Goal: Information Seeking & Learning: Understand process/instructions

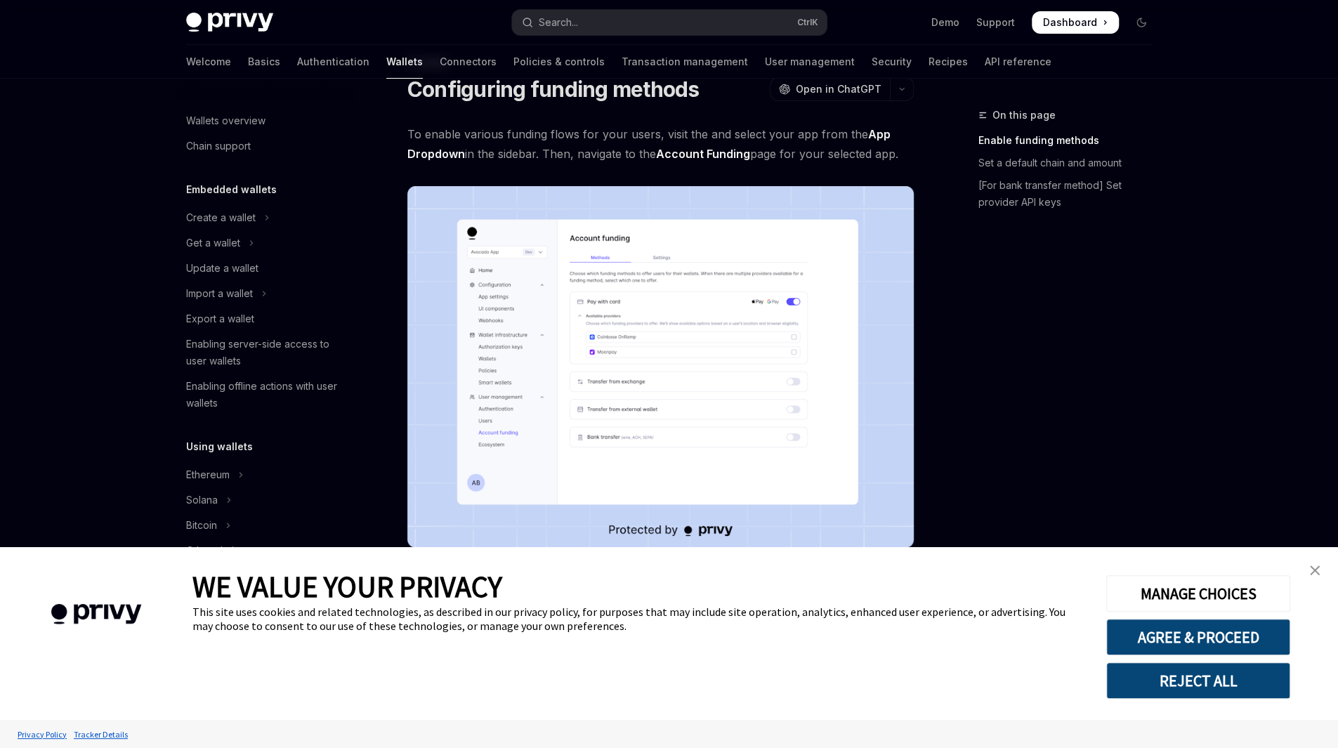
scroll to position [335, 0]
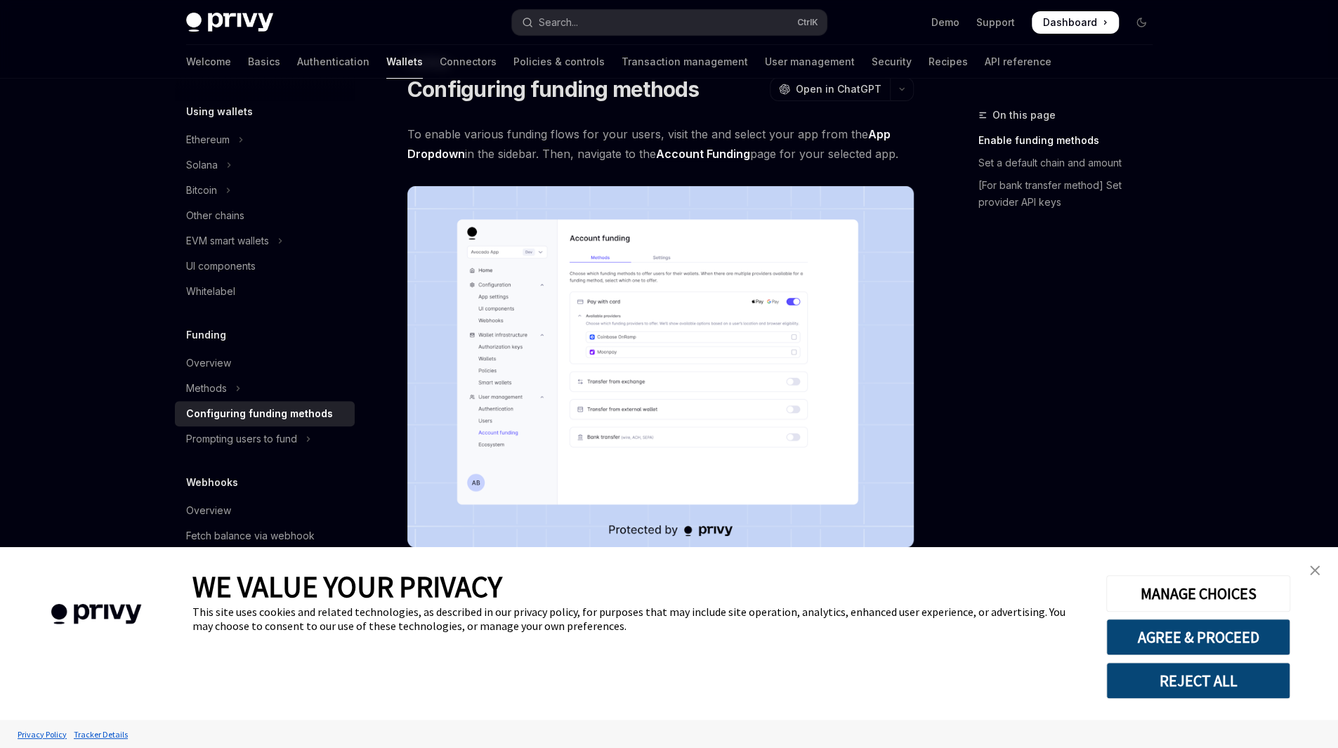
type textarea "*"
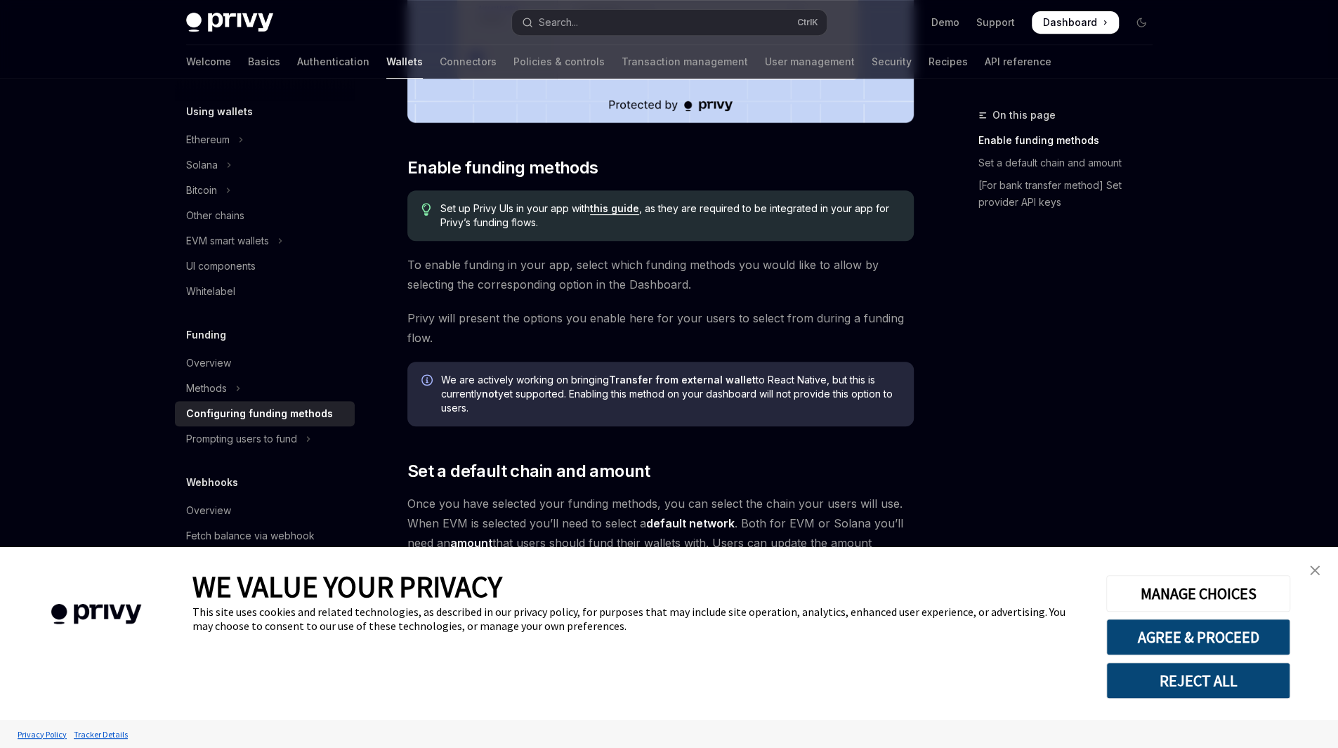
scroll to position [478, 0]
click at [1320, 577] on link "close banner" at bounding box center [1314, 570] width 28 height 28
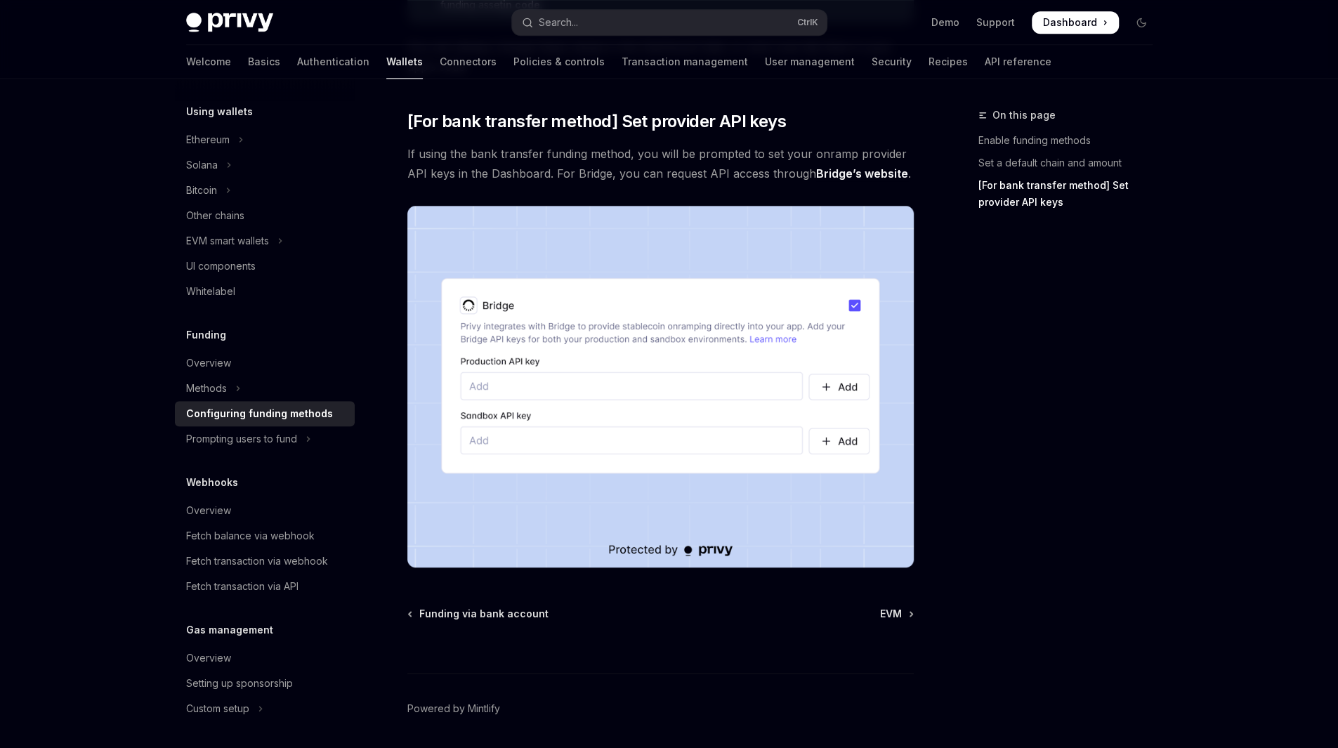
scroll to position [1209, 0]
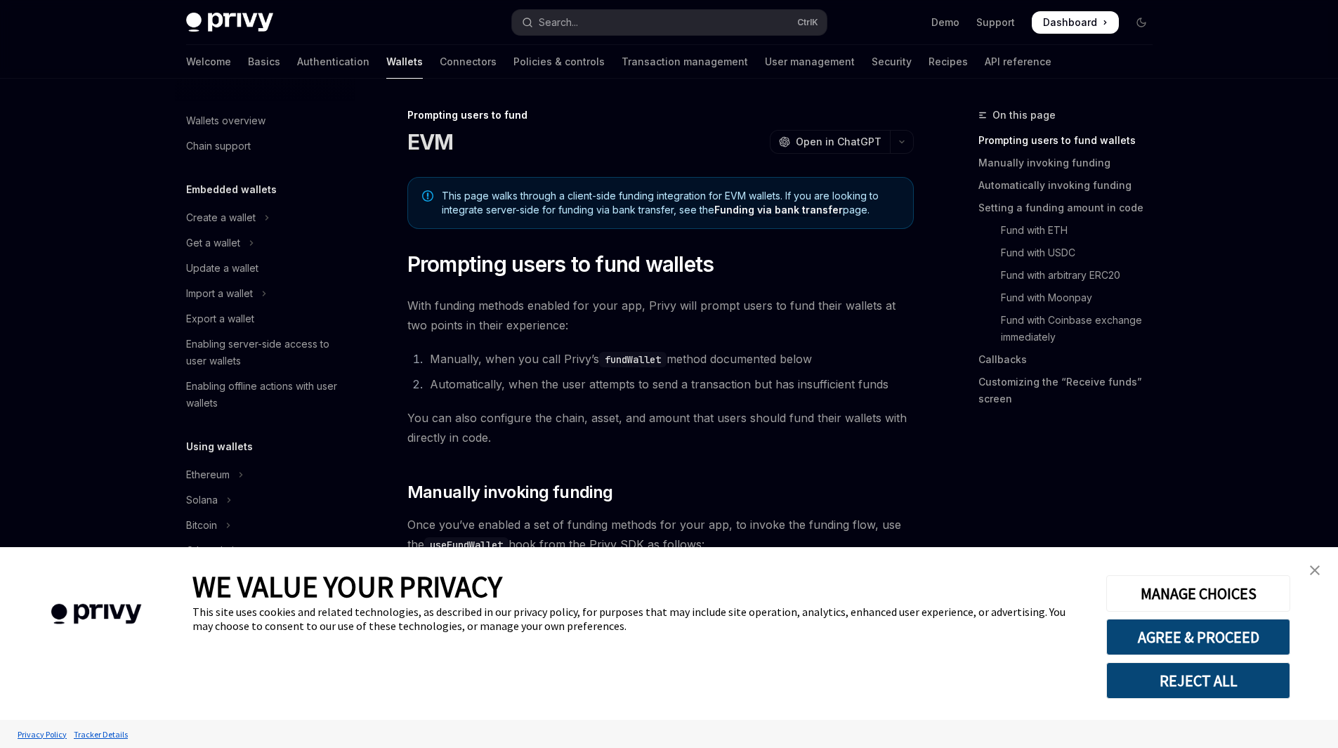
type textarea "*"
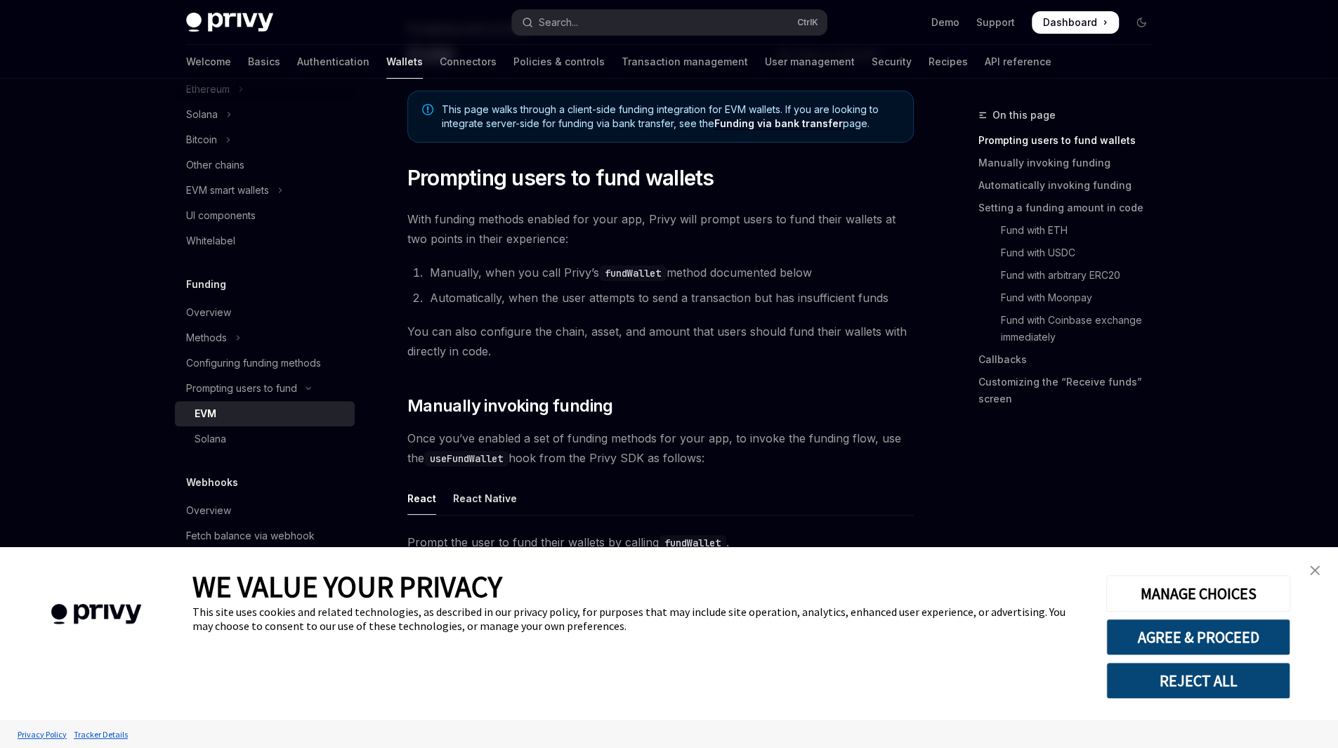
scroll to position [87, 0]
click at [1315, 571] on img "close banner" at bounding box center [1315, 570] width 10 height 10
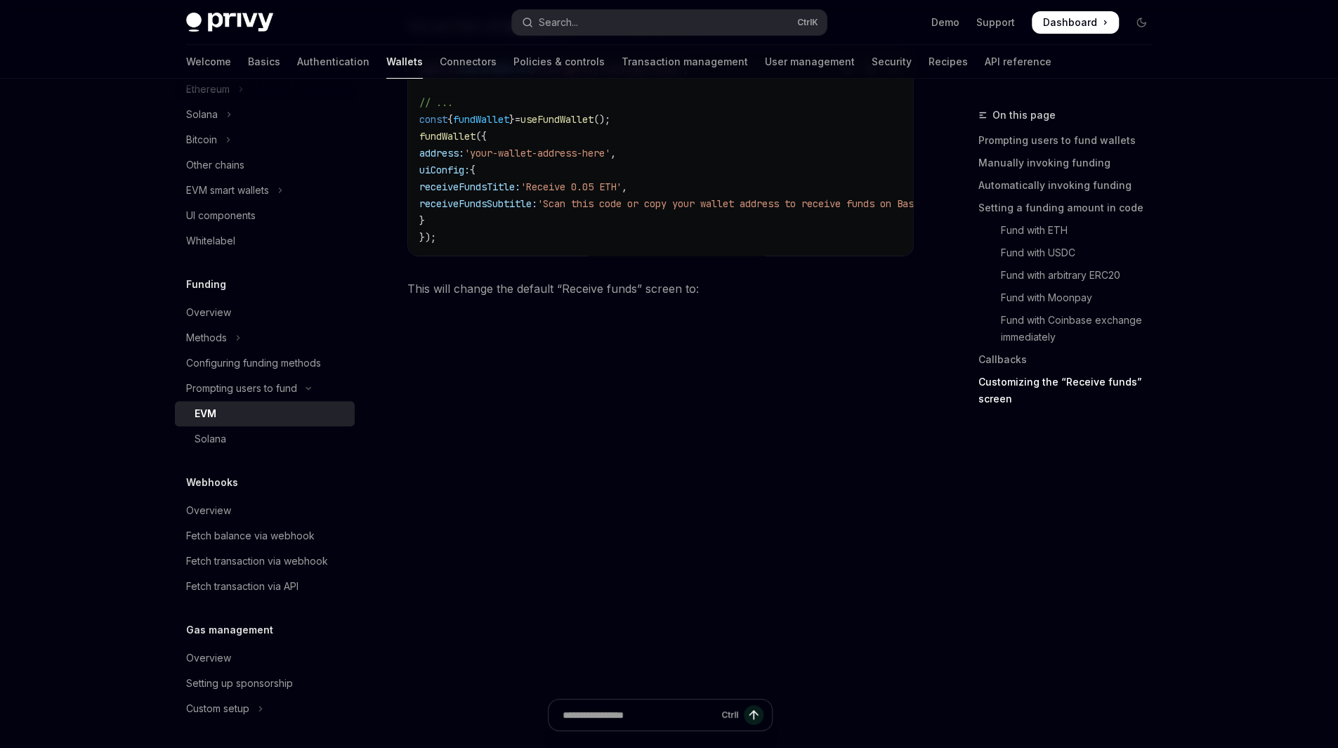
scroll to position [3880, 0]
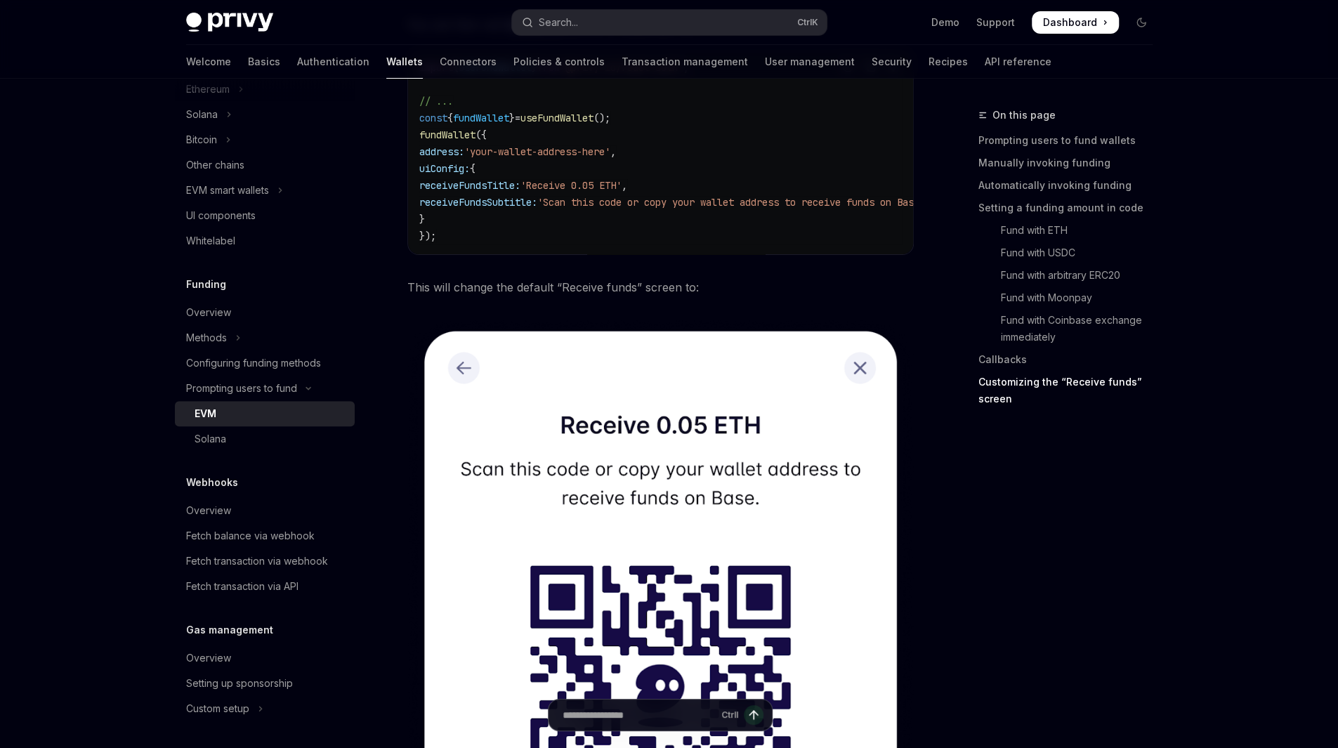
click at [745, 351] on img at bounding box center [660, 722] width 506 height 805
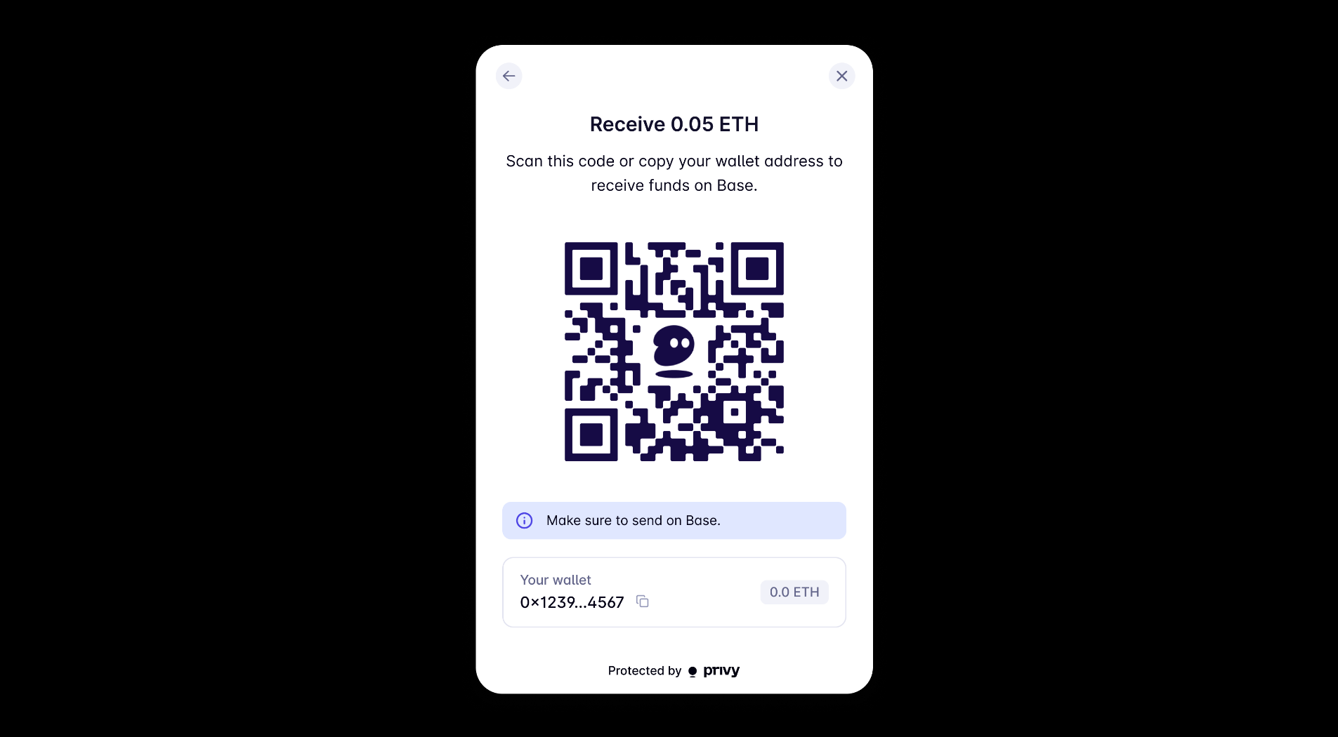
click at [838, 81] on img at bounding box center [674, 374] width 426 height 678
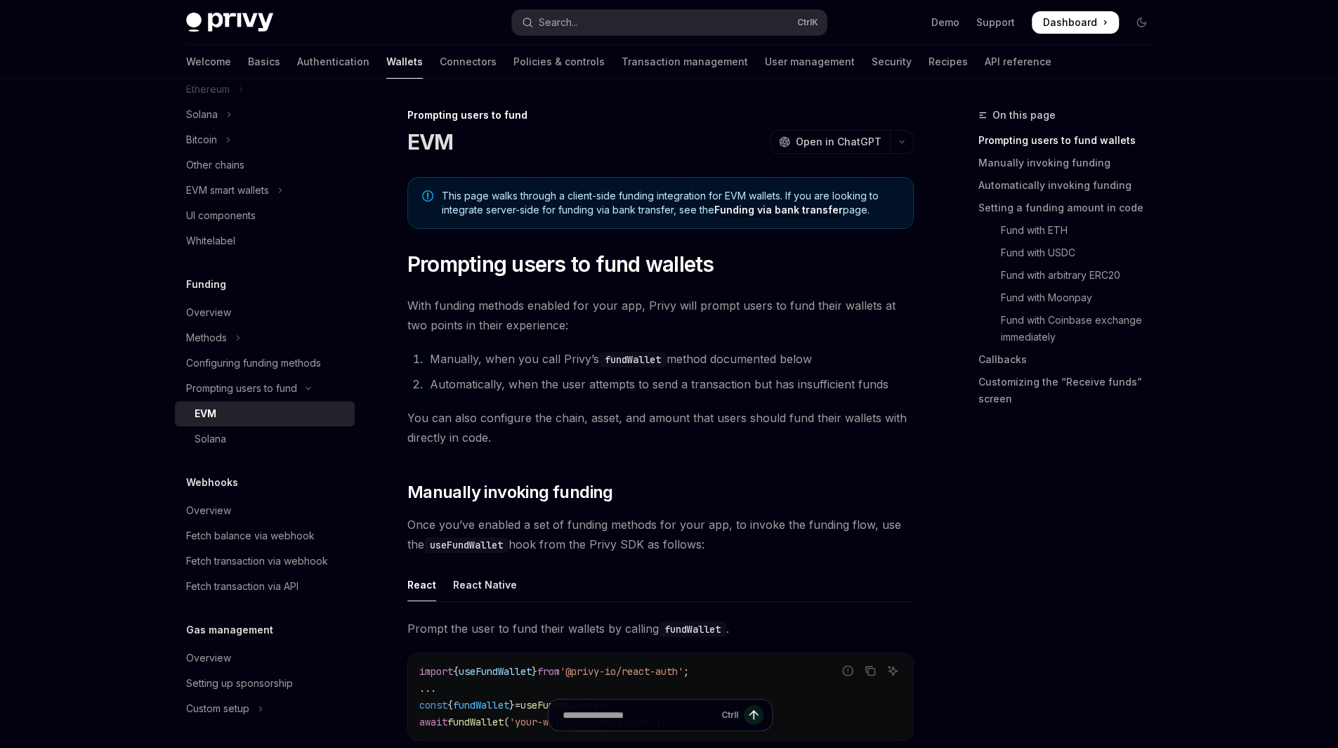
scroll to position [1, 0]
click at [778, 363] on li "Manually, when you call Privy’s fundWallet method documented below" at bounding box center [670, 358] width 488 height 20
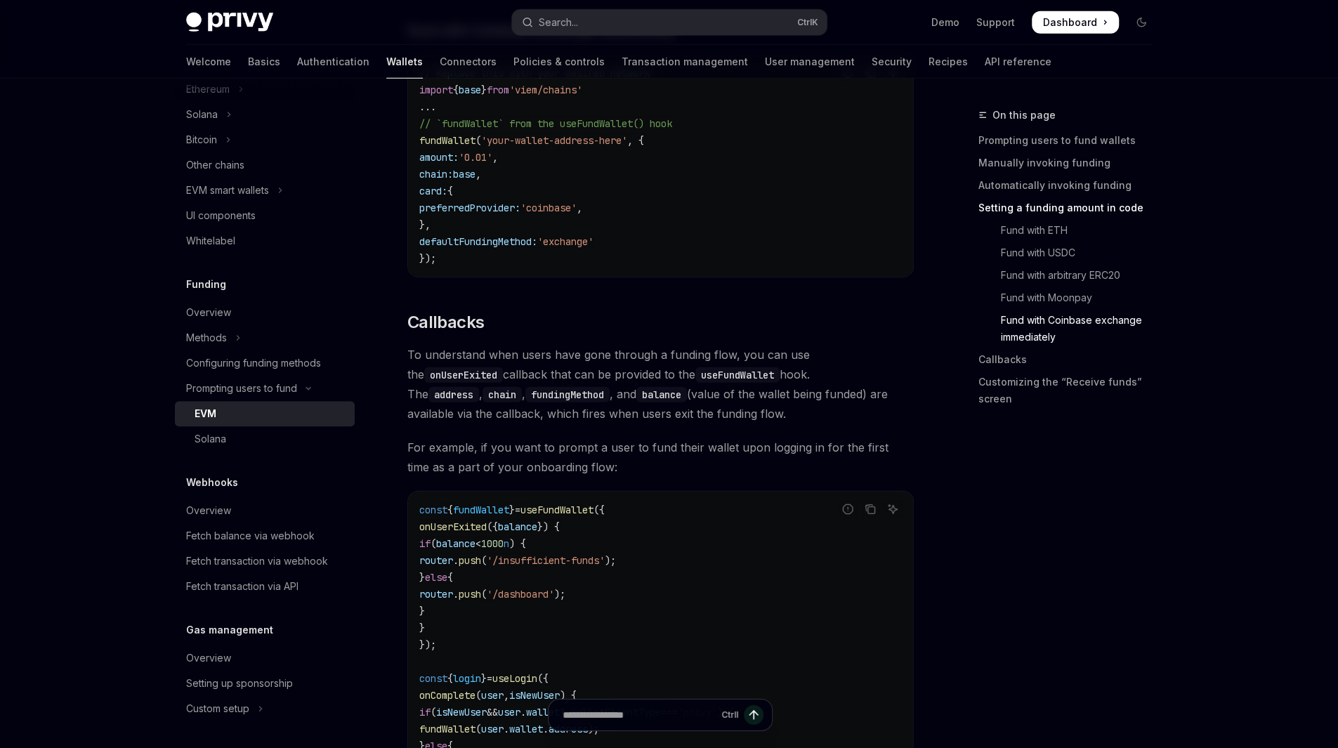
scroll to position [2925, 0]
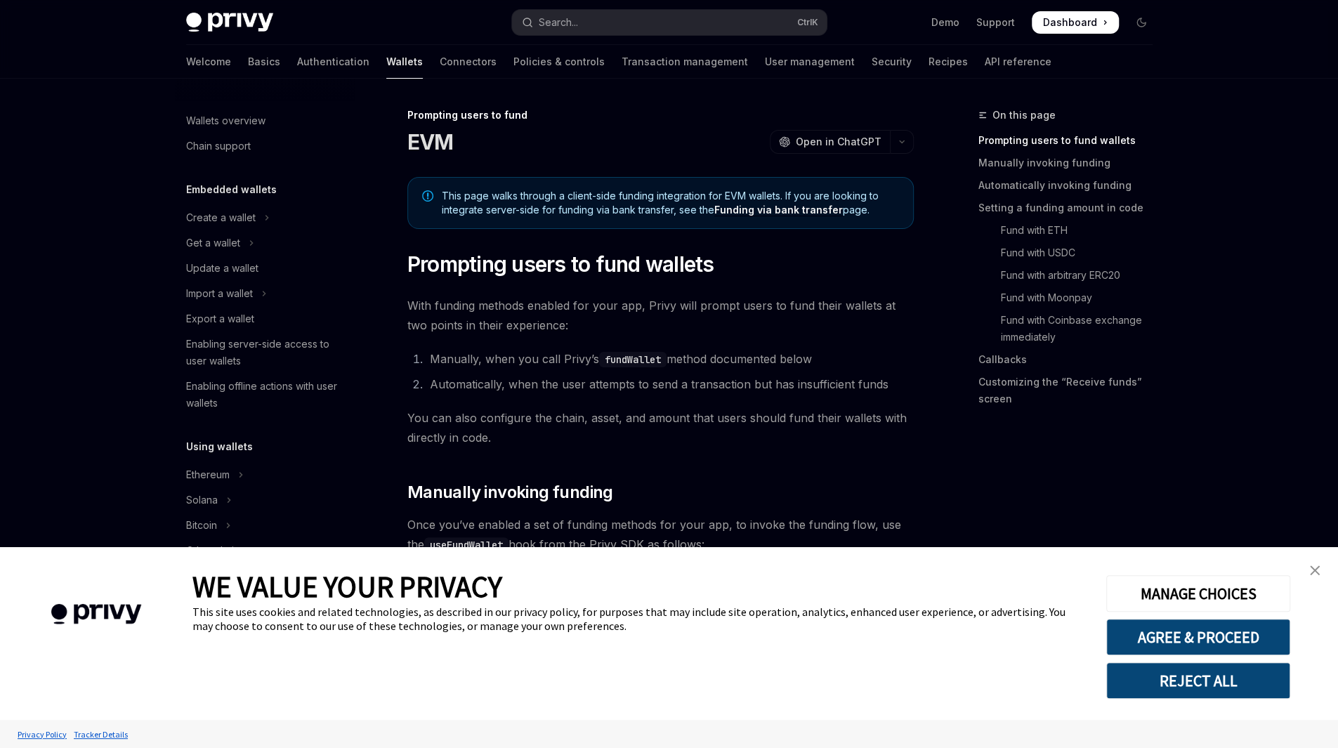
scroll to position [386, 0]
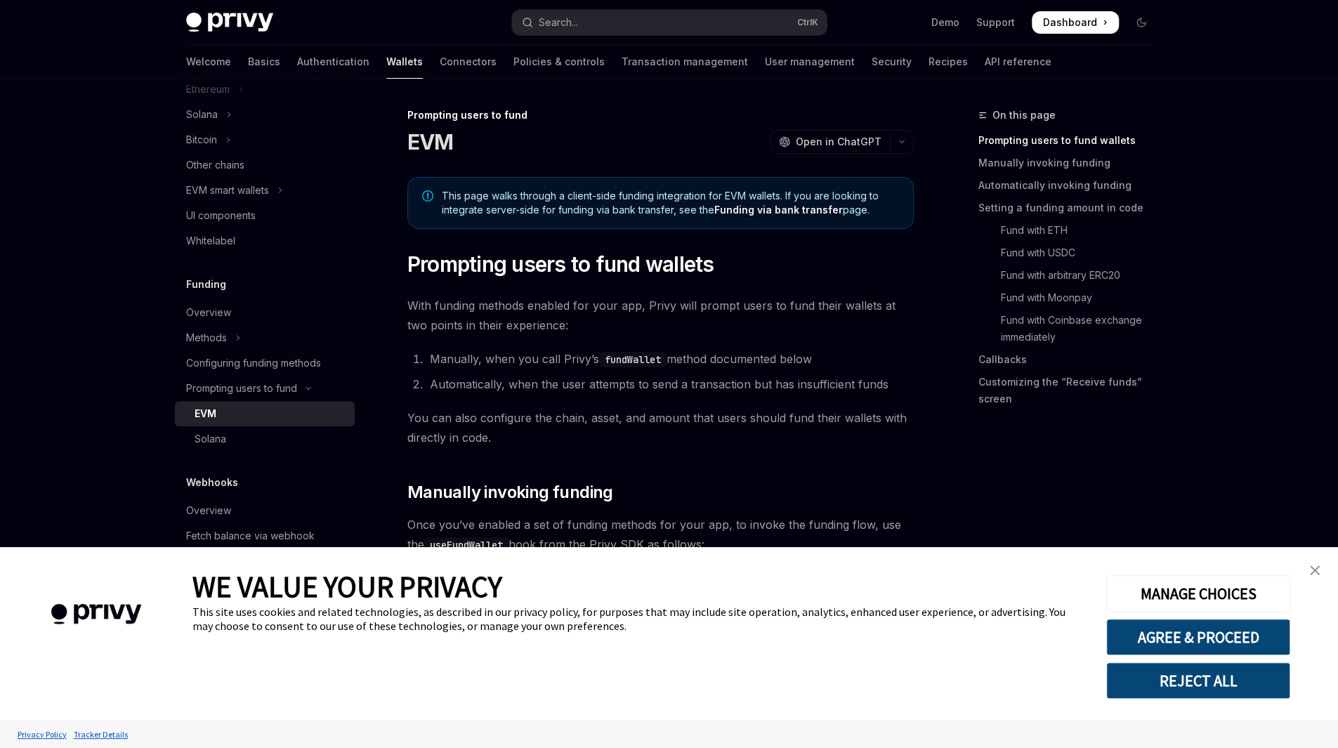
type textarea "*"
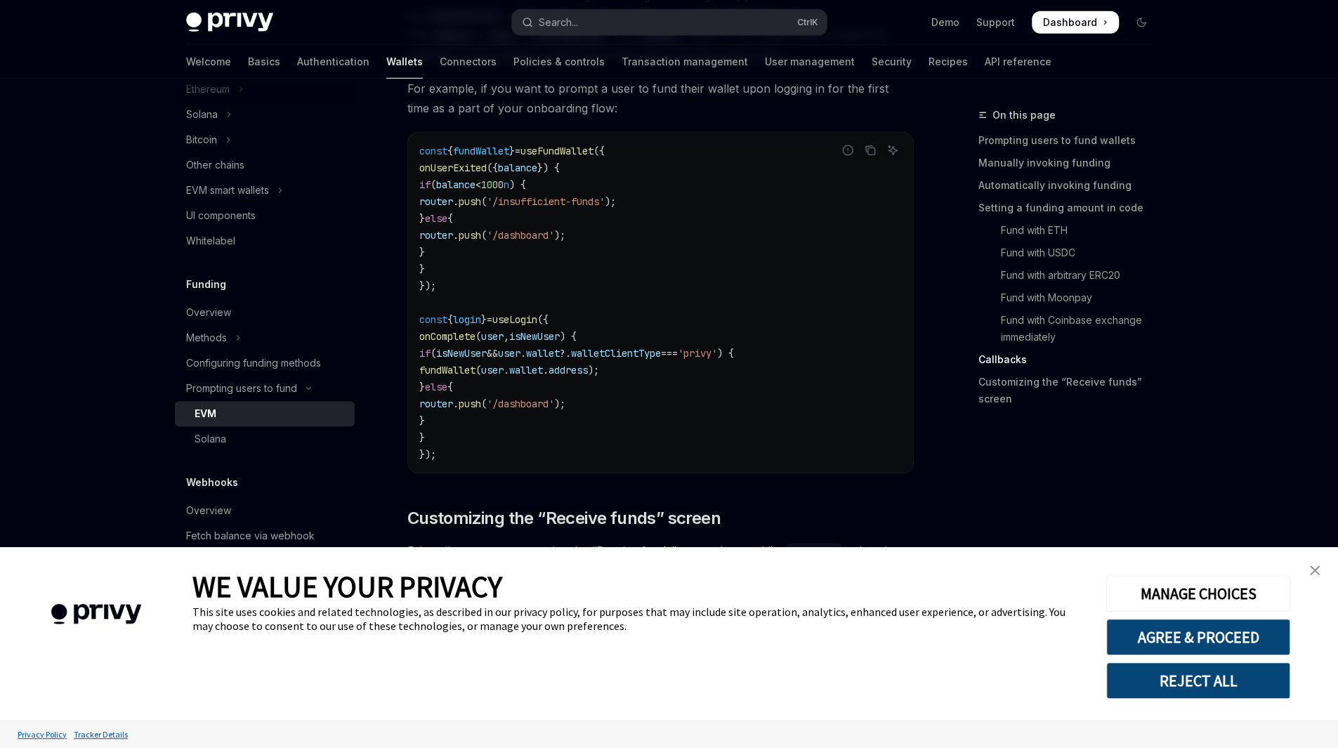
scroll to position [3288, 0]
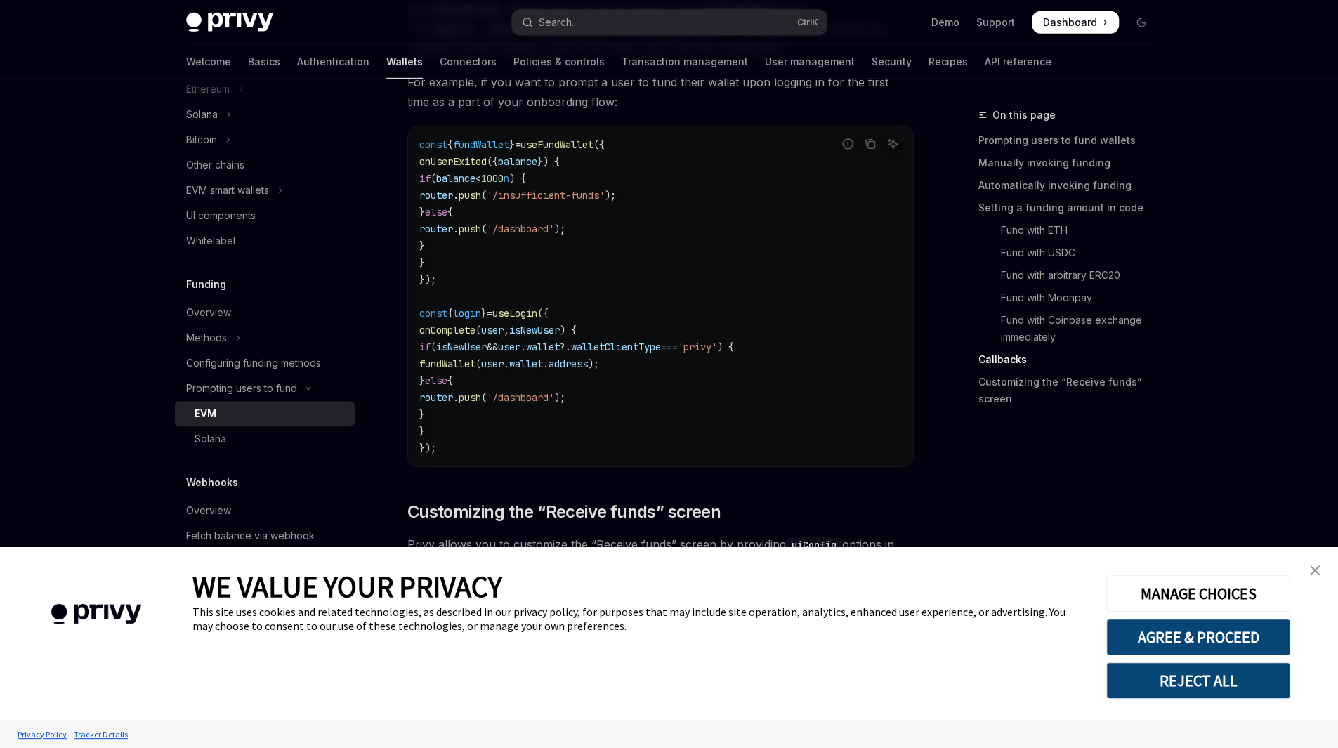
click at [1317, 577] on link "close banner" at bounding box center [1314, 570] width 28 height 28
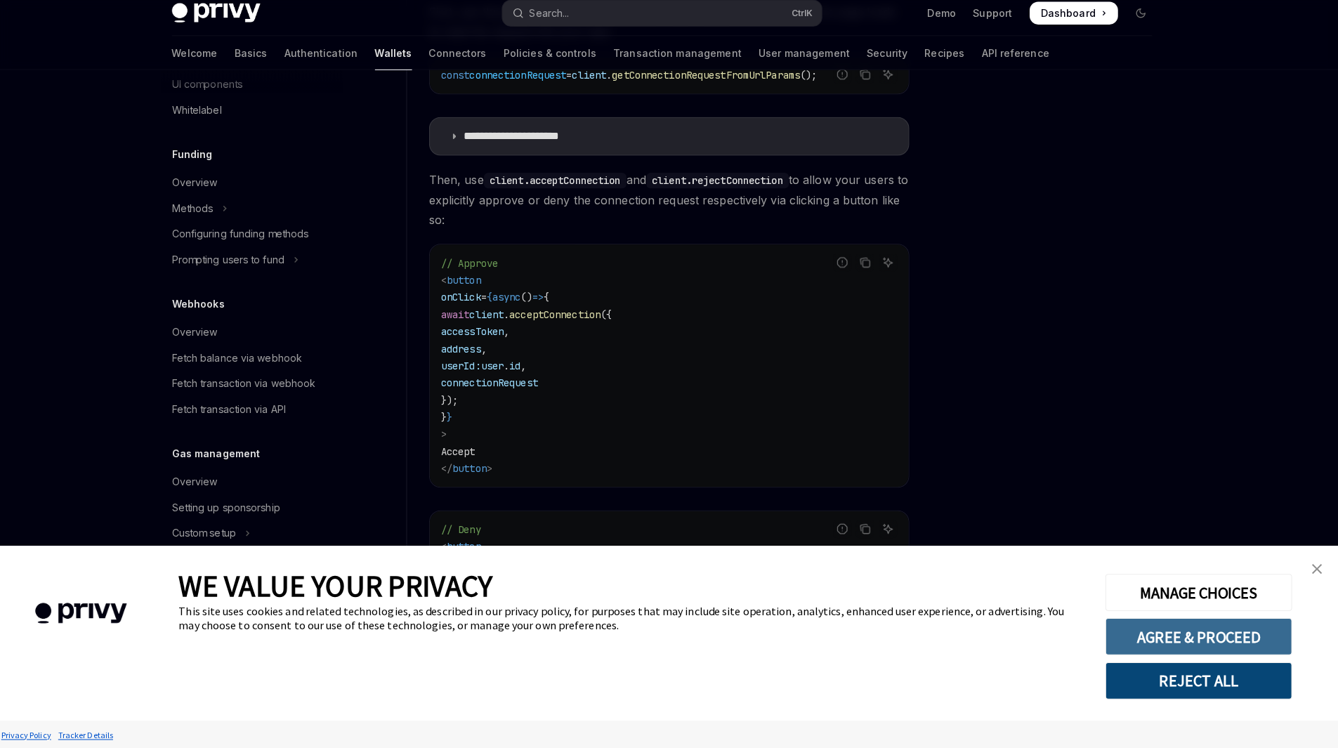
scroll to position [996, 0]
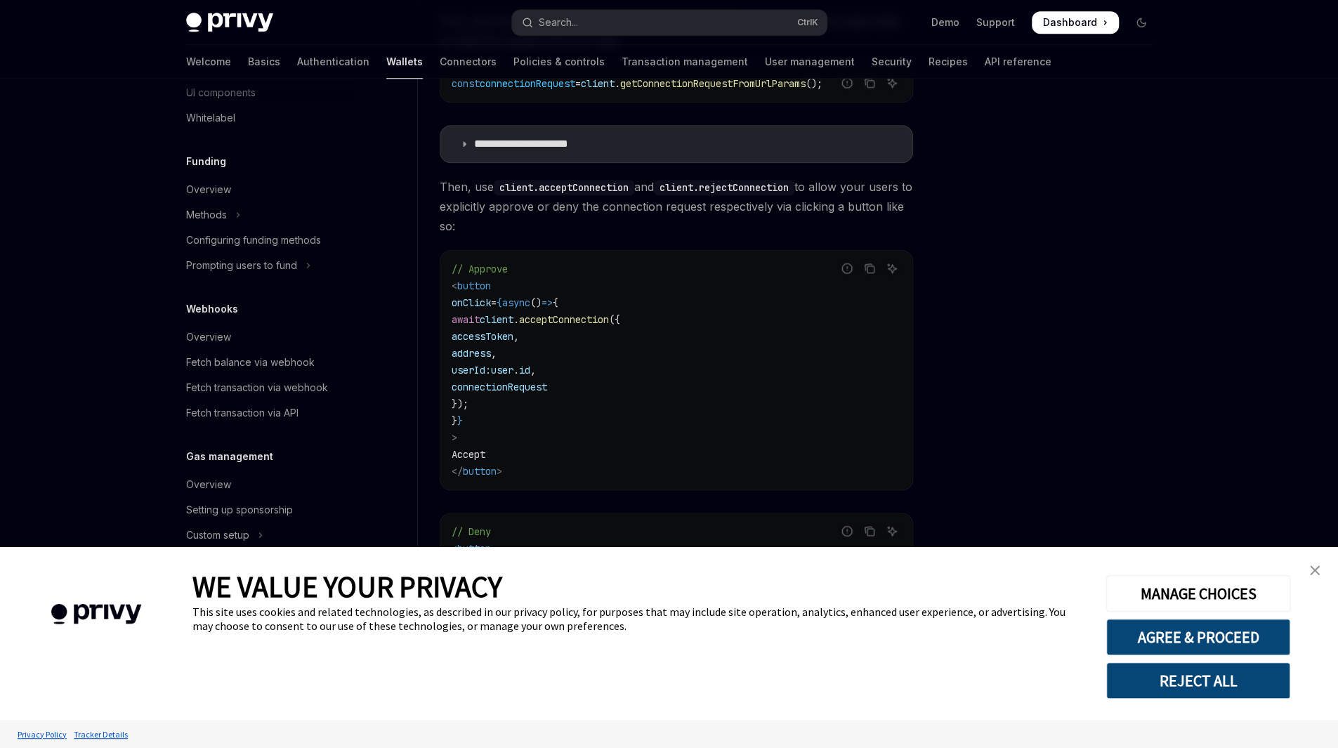
click at [1321, 577] on link "close banner" at bounding box center [1314, 570] width 28 height 28
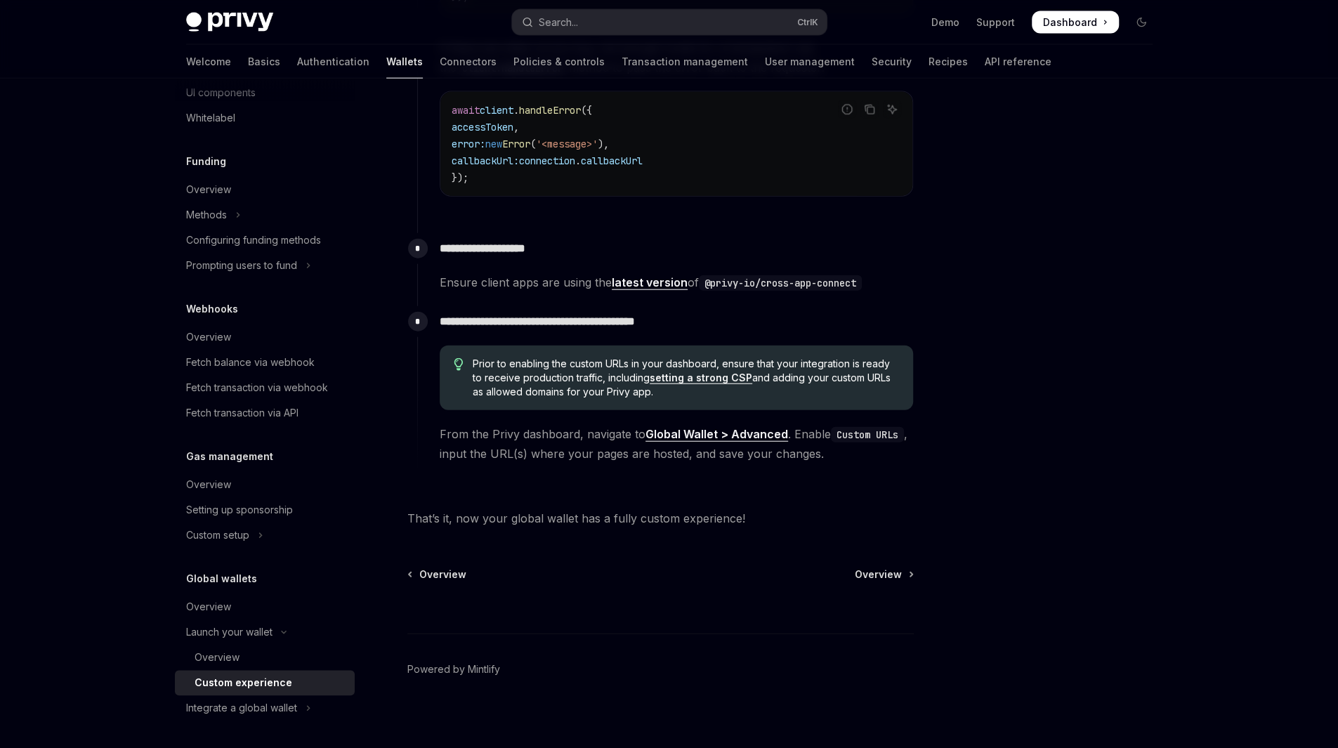
scroll to position [2369, 0]
click at [262, 657] on div "Overview" at bounding box center [271, 657] width 152 height 17
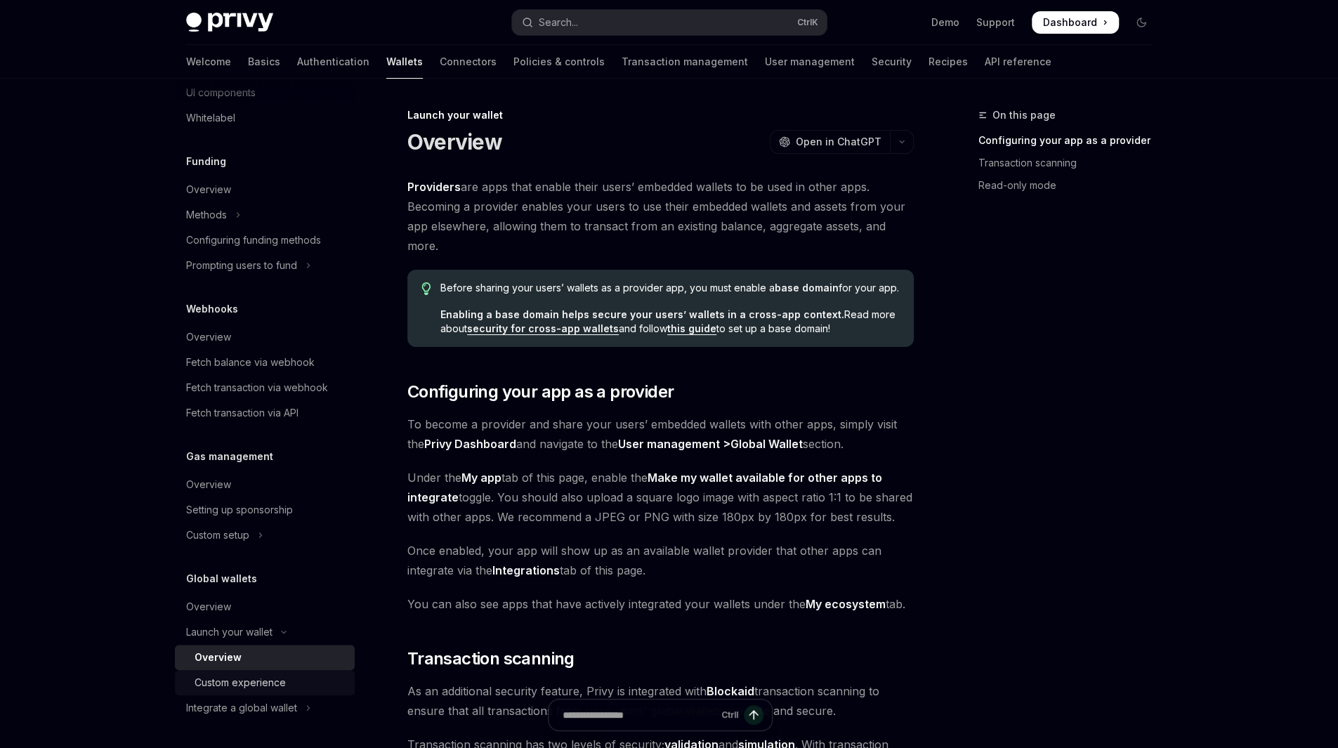
click at [268, 682] on div "Custom experience" at bounding box center [240, 682] width 91 height 17
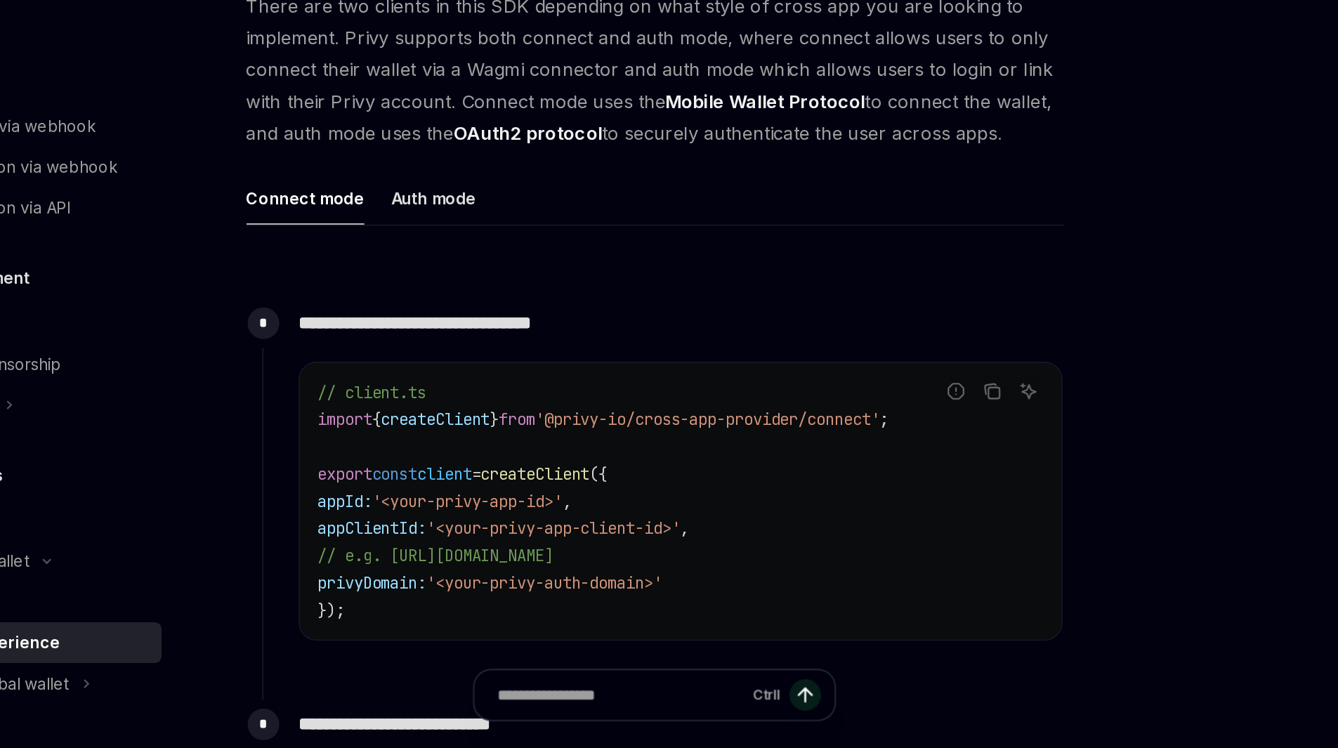
scroll to position [217, 0]
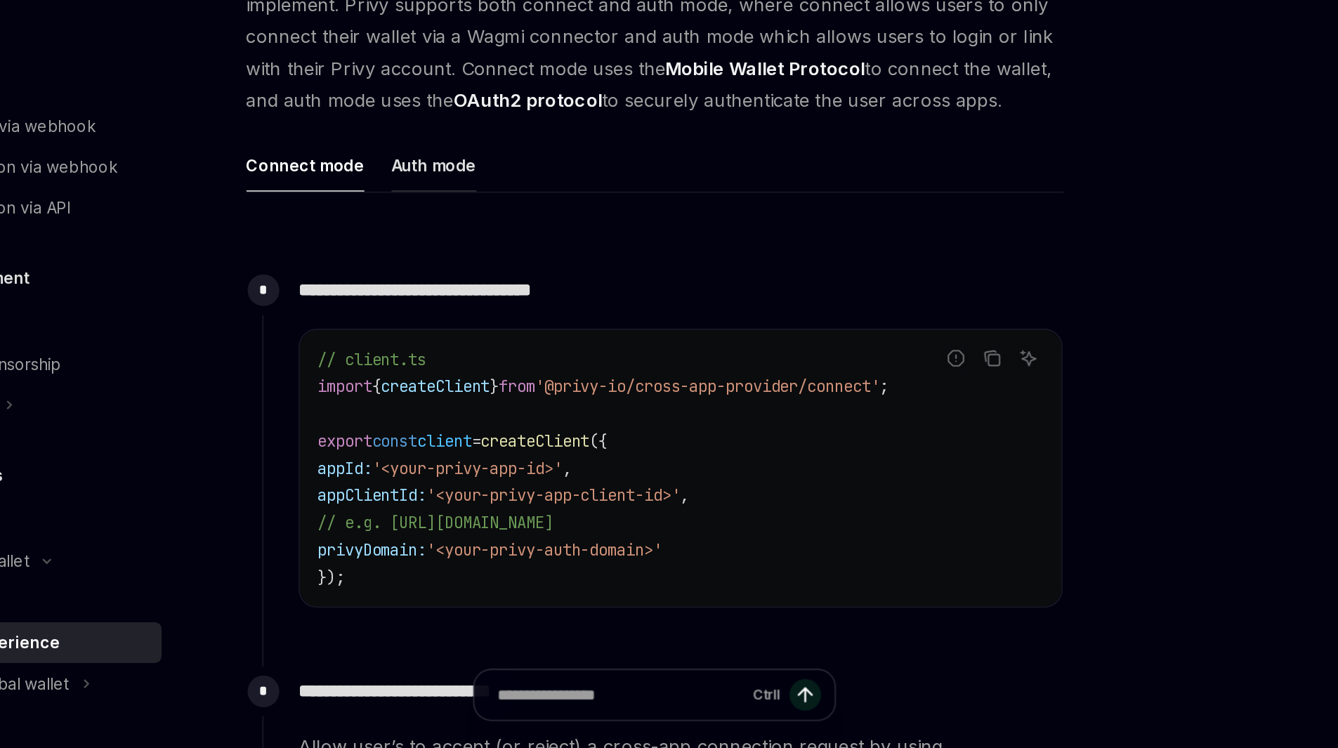
click at [513, 379] on div "Auth mode" at bounding box center [523, 386] width 53 height 33
click at [466, 386] on div "Connect mode" at bounding box center [443, 386] width 73 height 33
click at [506, 381] on div "Auth mode" at bounding box center [523, 386] width 53 height 33
type textarea "*"
